Goal: Task Accomplishment & Management: Manage account settings

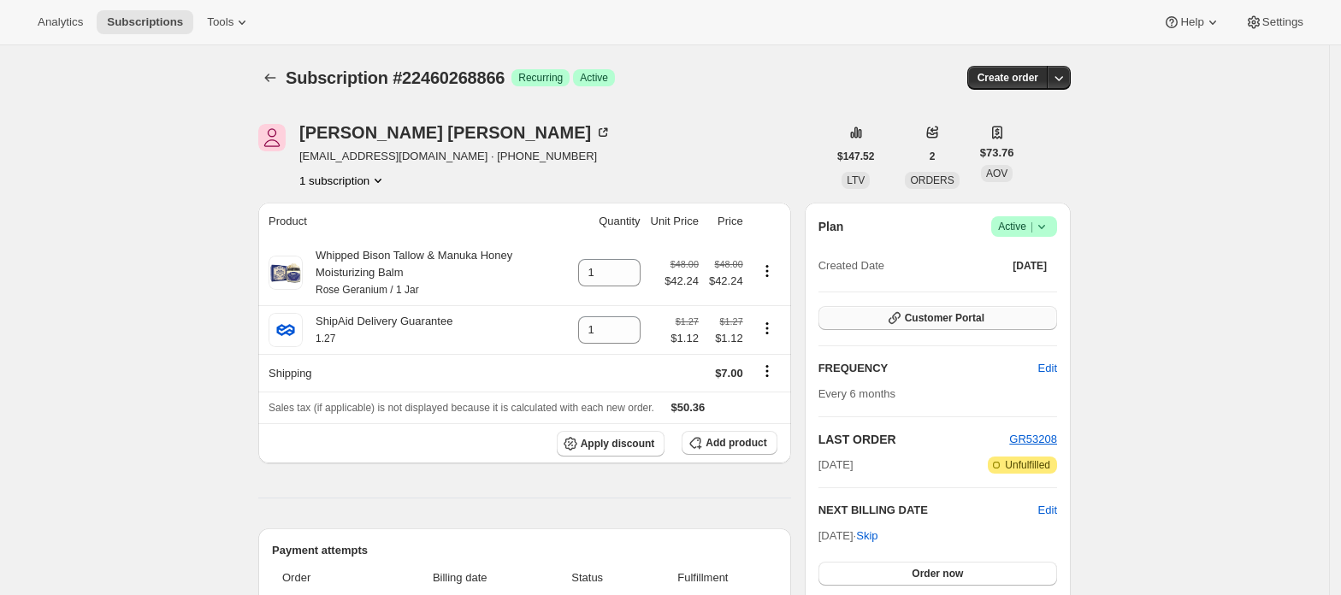
click at [999, 313] on button "Customer Portal" at bounding box center [938, 318] width 239 height 24
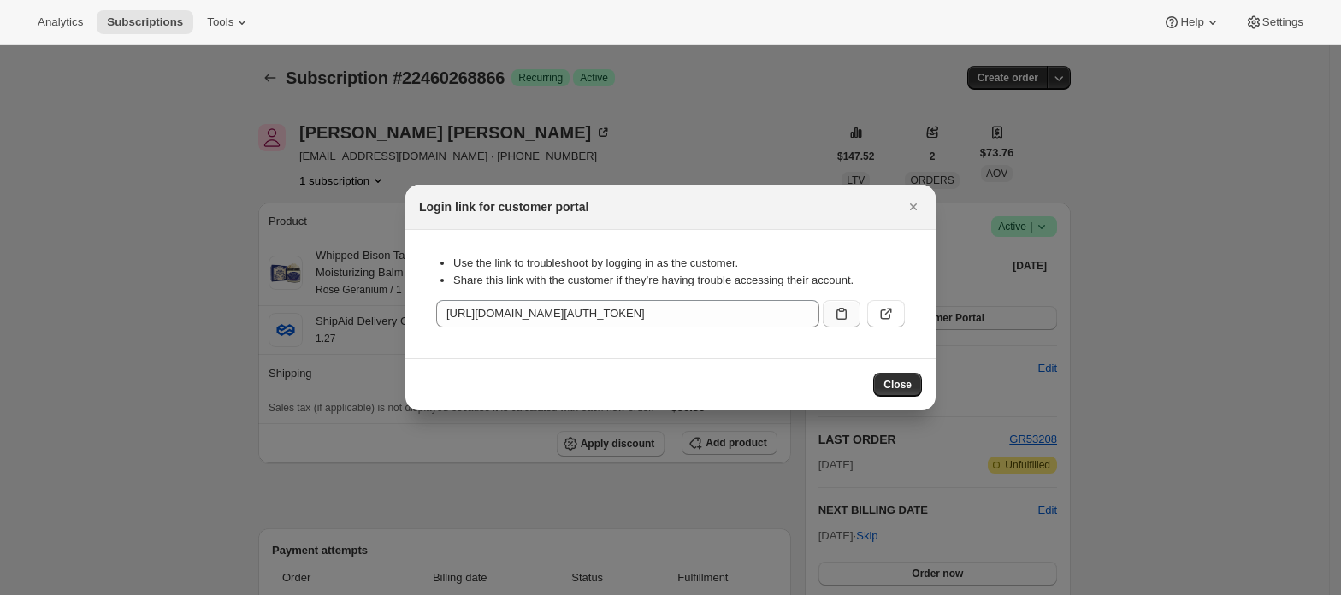
click at [835, 322] on icon ":rc3:" at bounding box center [841, 313] width 17 height 17
